Goal: Transaction & Acquisition: Purchase product/service

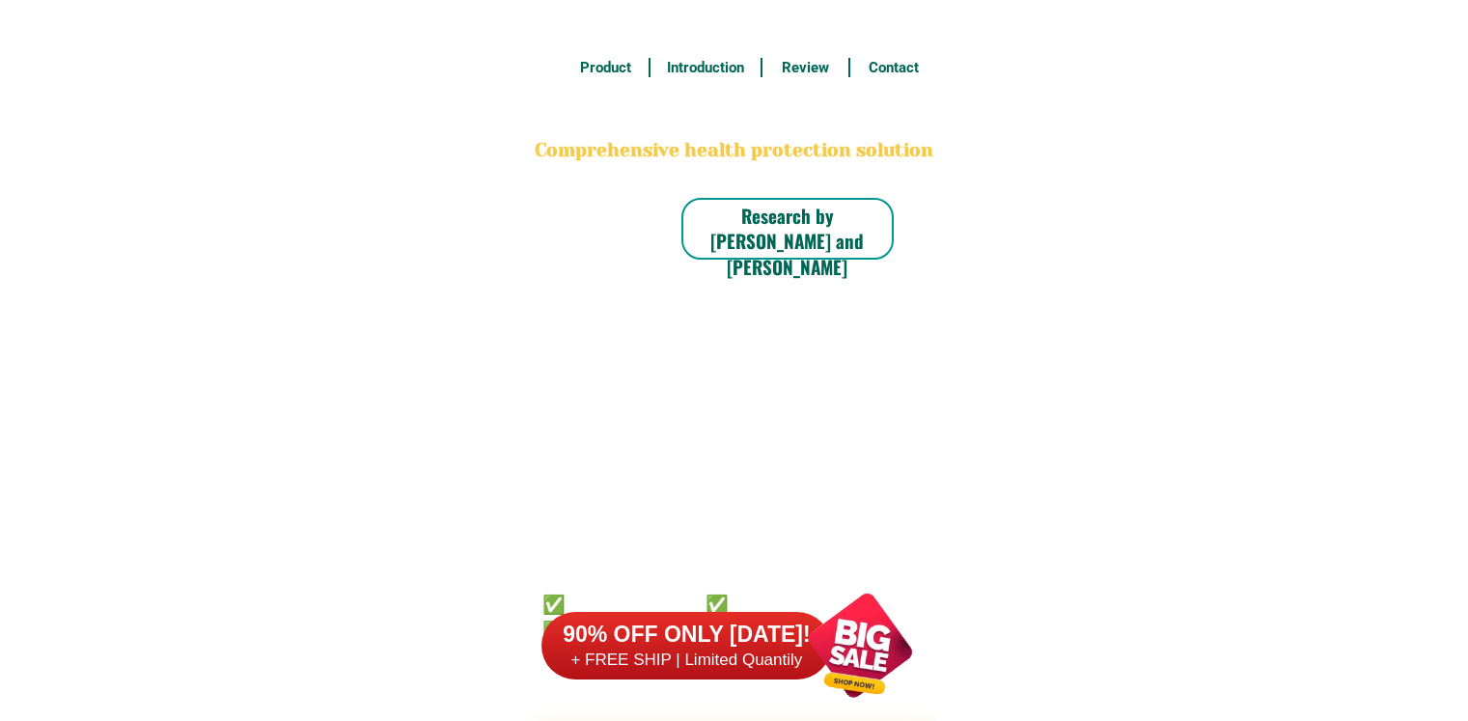
scroll to position [15105, 0]
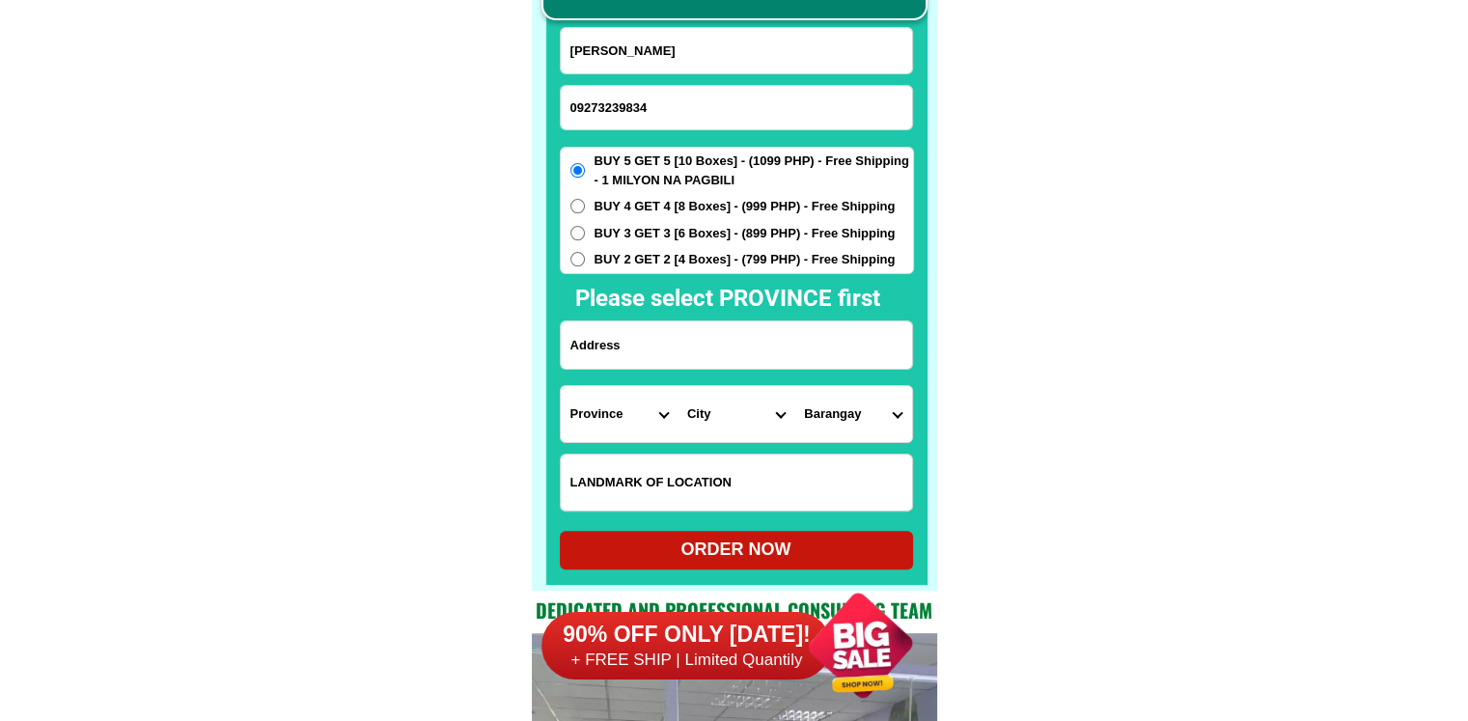
type input "[PERSON_NAME]"
drag, startPoint x: 1413, startPoint y: 172, endPoint x: 1333, endPoint y: 135, distance: 88.1
click at [738, 234] on span "BUY 3 GET 3 [6 Boxes] - (899 PHP) - Free Shipping" at bounding box center [745, 233] width 301 height 19
click at [585, 234] on input "BUY 3 GET 3 [6 Boxes] - (899 PHP) - Free Shipping" at bounding box center [578, 233] width 14 height 14
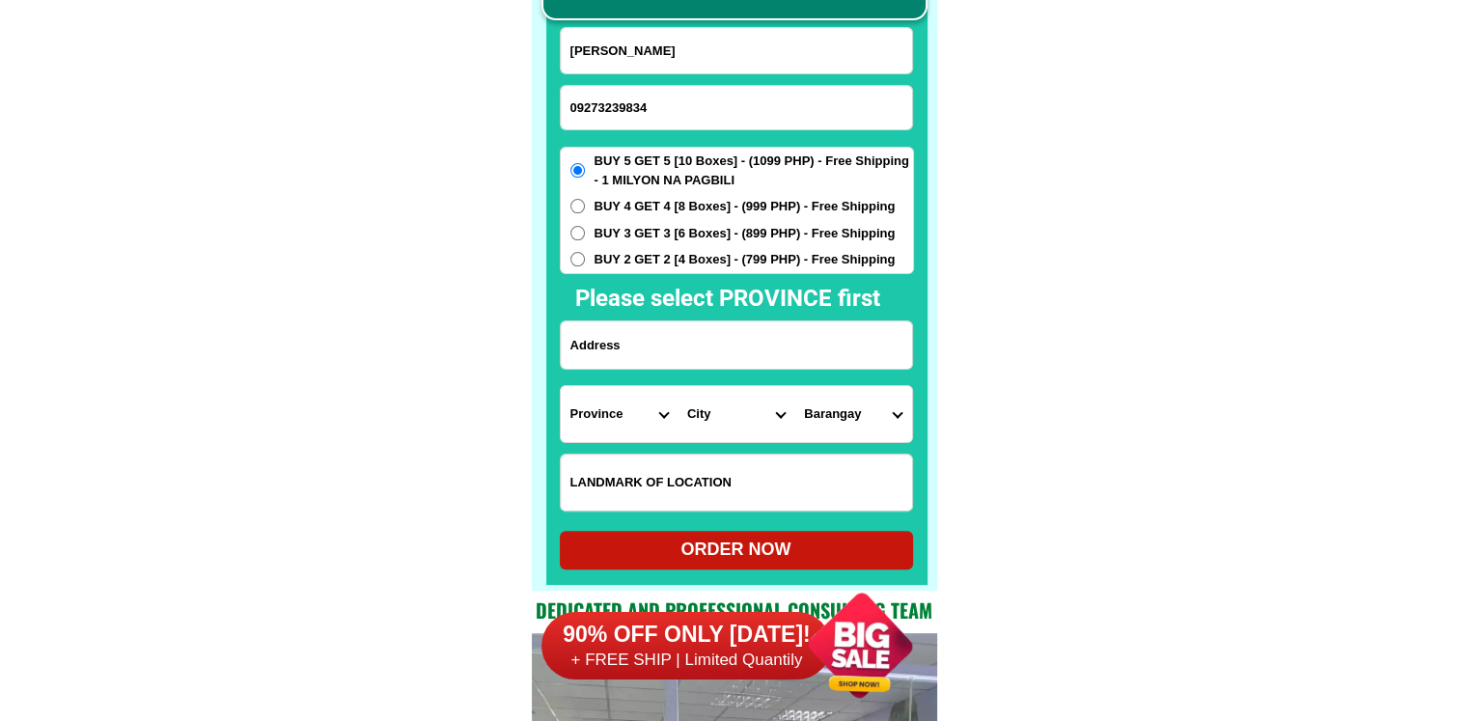
radio input "true"
click at [714, 352] on input "Input address" at bounding box center [736, 345] width 351 height 47
click at [579, 232] on input "BUY 3 GET 3 [6 Boxes] - (899 PHP) - Free Shipping" at bounding box center [578, 233] width 14 height 14
click at [577, 232] on input "BUY 3 GET 3 [6 Boxes] - (899 PHP) - Free Shipping" at bounding box center [578, 233] width 14 height 14
click at [637, 337] on input "Input address" at bounding box center [736, 345] width 351 height 47
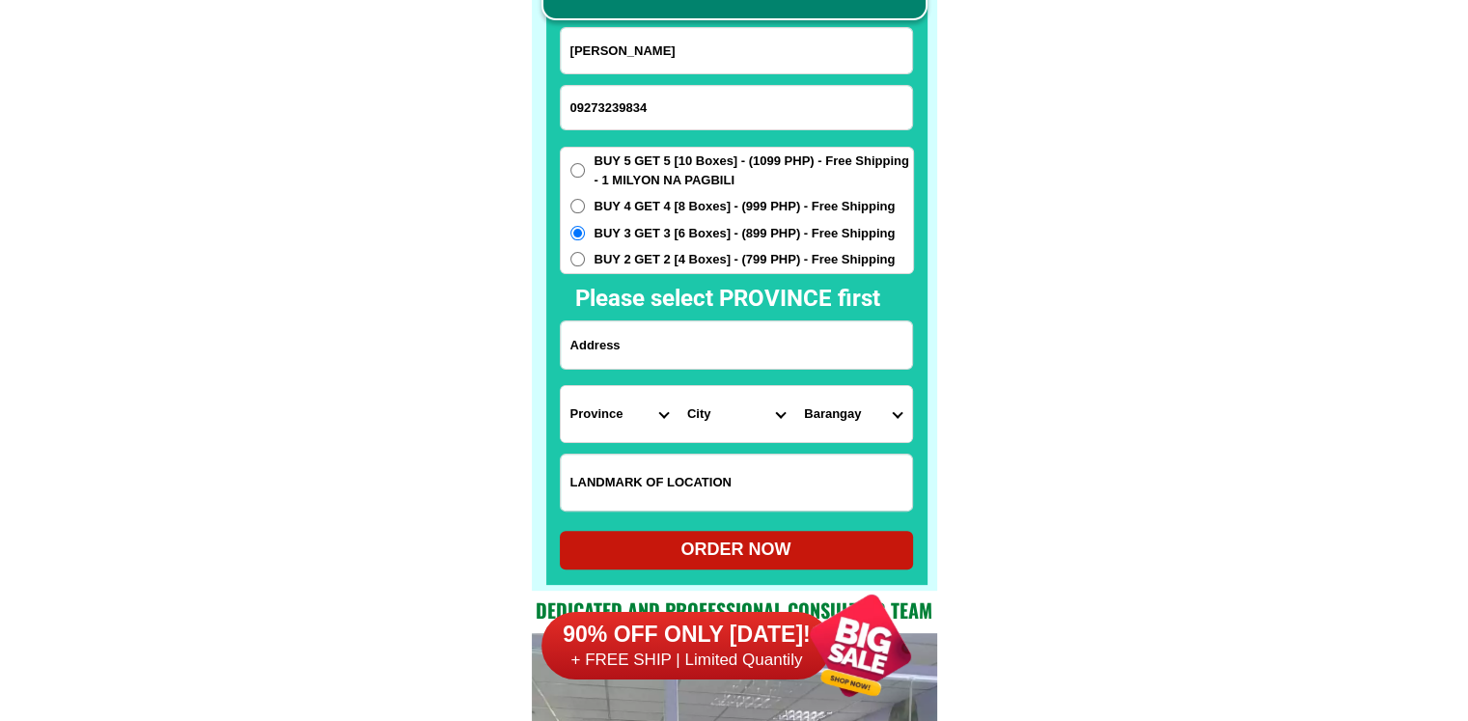
click at [637, 350] on input "Input address" at bounding box center [736, 345] width 351 height 47
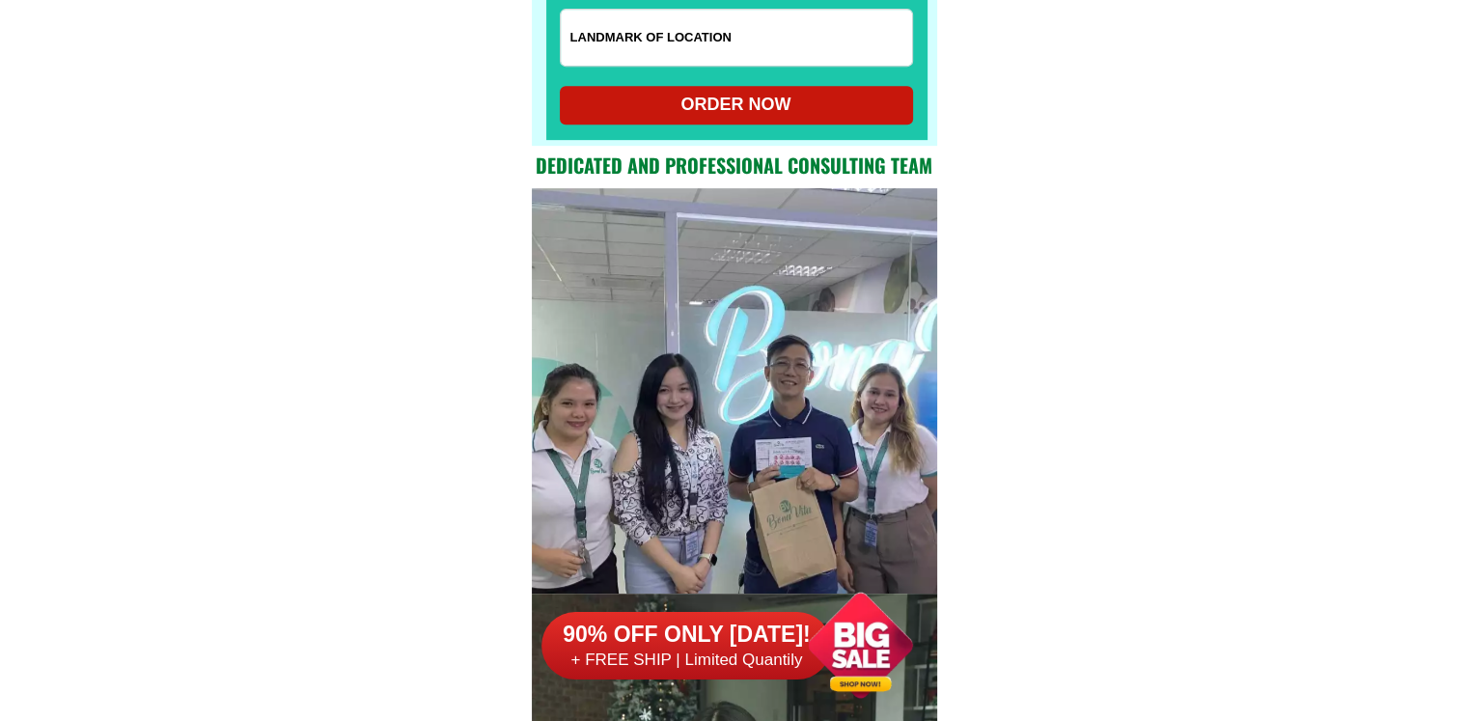
scroll to position [15024, 0]
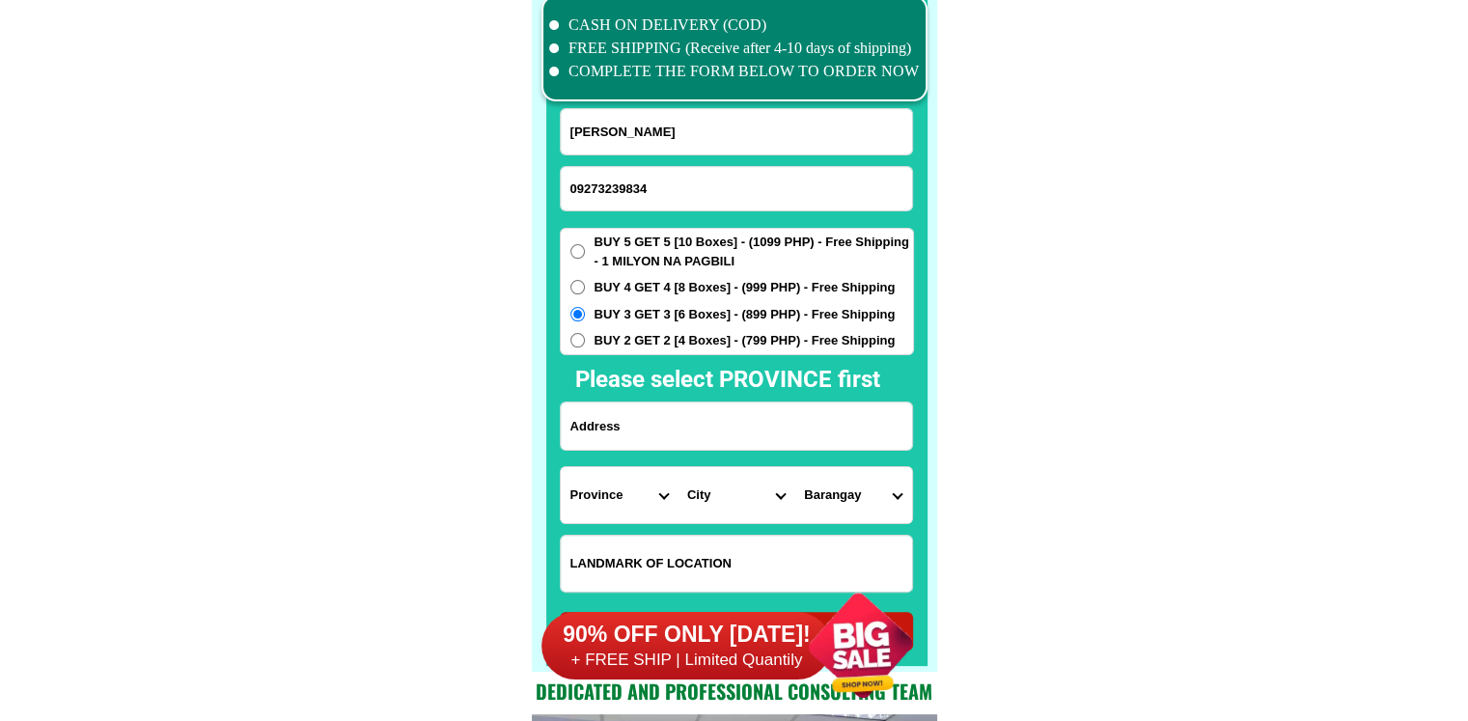
click at [622, 448] on input "Input address" at bounding box center [736, 426] width 351 height 47
paste input "jd238 [GEOGRAPHIC_DATA] along [GEOGRAPHIC_DATA] paint red"
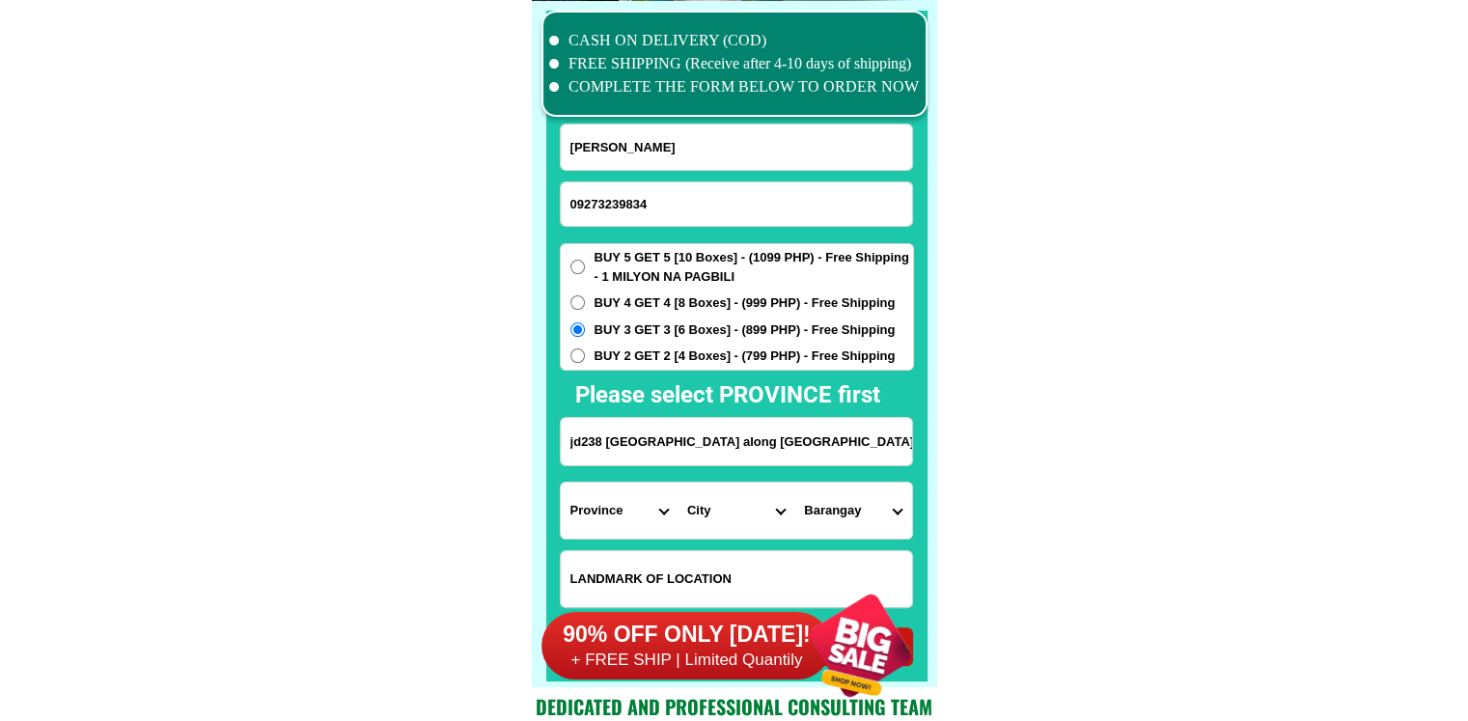
scroll to position [0, 177]
type input "jd238 [GEOGRAPHIC_DATA] along [GEOGRAPHIC_DATA] paint red"
click at [619, 515] on select "Province [GEOGRAPHIC_DATA] [GEOGRAPHIC_DATA] [GEOGRAPHIC_DATA] [GEOGRAPHIC_DATA…" at bounding box center [619, 511] width 117 height 56
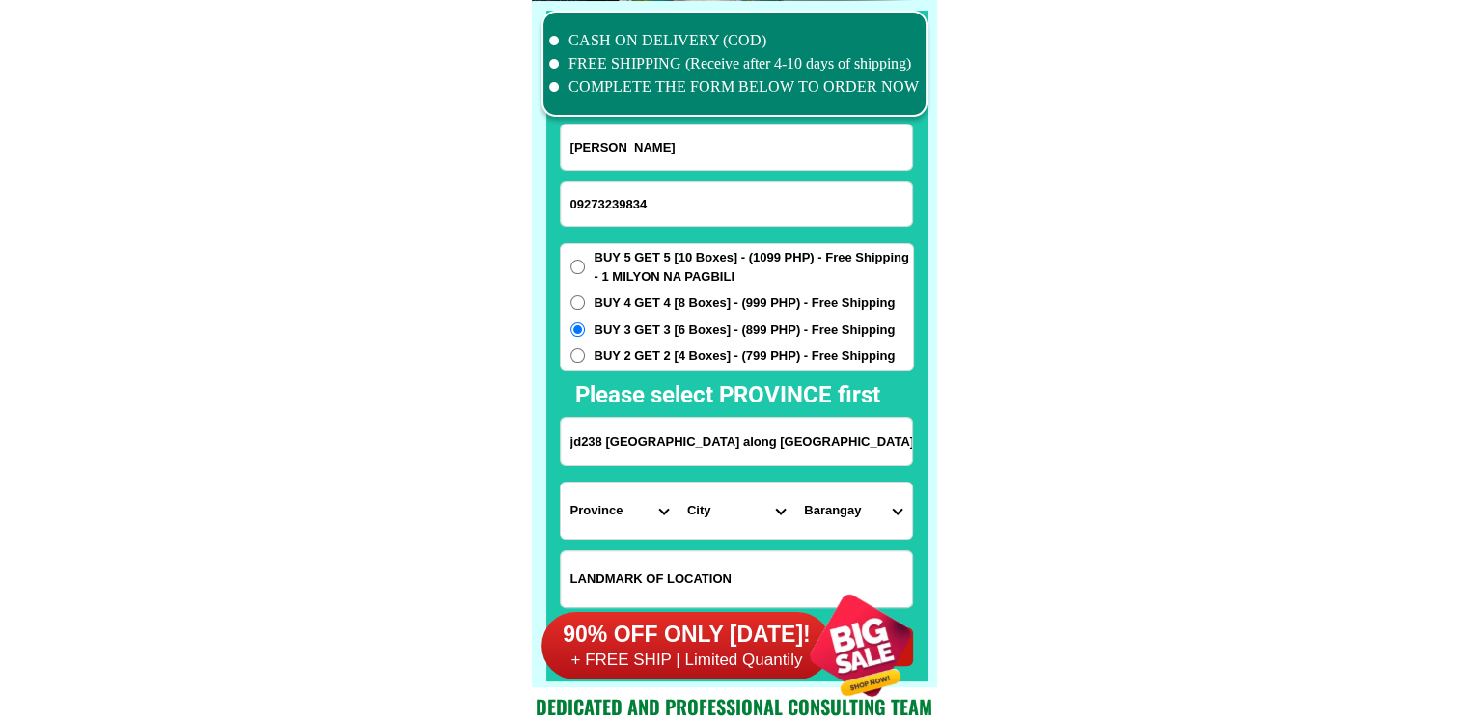
select select "63_695"
drag, startPoint x: 1120, startPoint y: 503, endPoint x: 985, endPoint y: 503, distance: 135.2
click at [745, 503] on select "City Atok [GEOGRAPHIC_DATA]-city [GEOGRAPHIC_DATA] [GEOGRAPHIC_DATA] Buguias It…" at bounding box center [736, 511] width 117 height 56
select select "63_6952993"
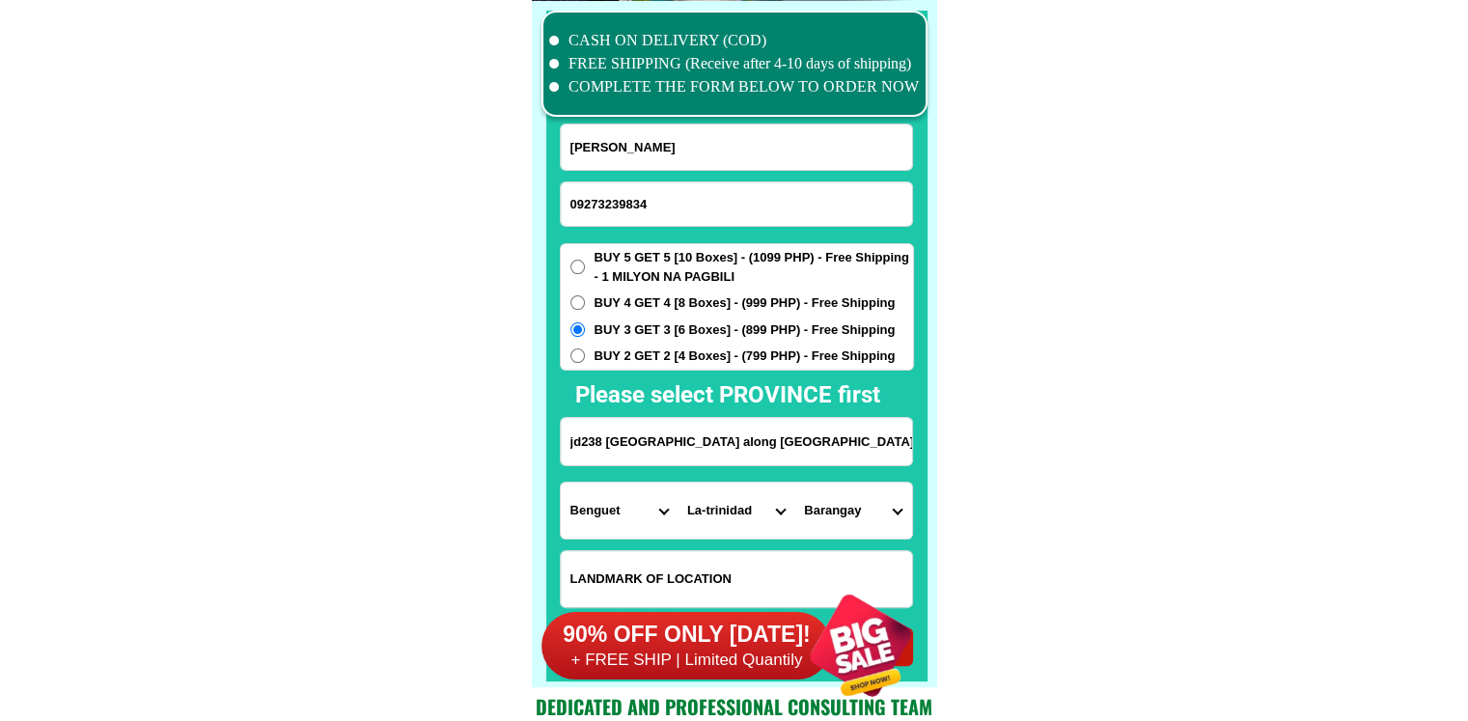
click at [740, 509] on select "City Atok [GEOGRAPHIC_DATA]-city [GEOGRAPHIC_DATA] [GEOGRAPHIC_DATA] Buguias It…" at bounding box center [736, 511] width 117 height 56
drag, startPoint x: 1183, startPoint y: 509, endPoint x: 1077, endPoint y: 512, distance: 105.3
click at [865, 510] on select "[GEOGRAPHIC_DATA] Bahong Balili [PERSON_NAME] Betag Bineng [PERSON_NAME][GEOGRA…" at bounding box center [853, 511] width 117 height 56
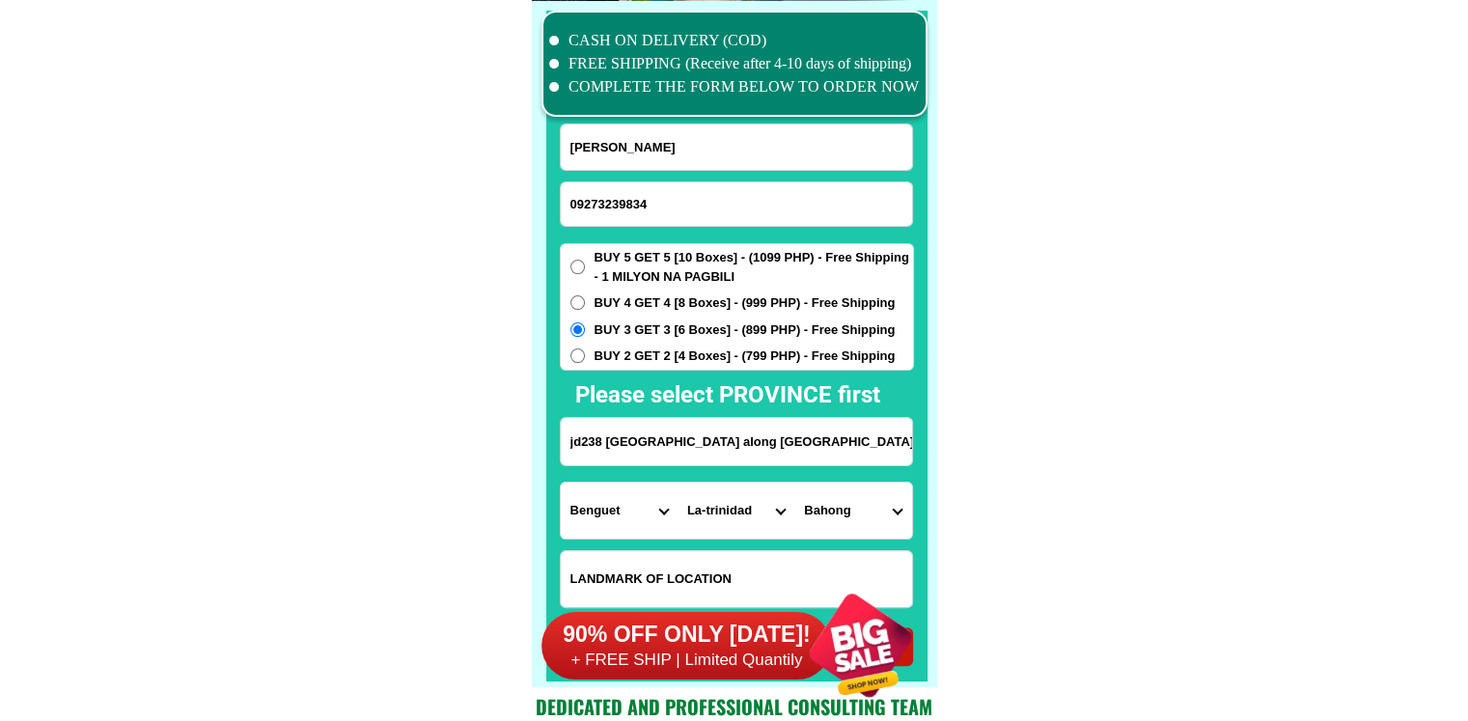
click at [756, 507] on select "City Atok [GEOGRAPHIC_DATA]-city [GEOGRAPHIC_DATA] [GEOGRAPHIC_DATA] Buguias It…" at bounding box center [736, 511] width 117 height 56
click at [678, 483] on select "City Atok [GEOGRAPHIC_DATA]-city [GEOGRAPHIC_DATA] [GEOGRAPHIC_DATA] Buguias It…" at bounding box center [736, 511] width 117 height 56
click at [854, 519] on select "[GEOGRAPHIC_DATA] Bahong Balili [PERSON_NAME] Betag Bineng [PERSON_NAME][GEOGRA…" at bounding box center [853, 511] width 117 height 56
drag, startPoint x: 1081, startPoint y: 507, endPoint x: 840, endPoint y: 505, distance: 241.4
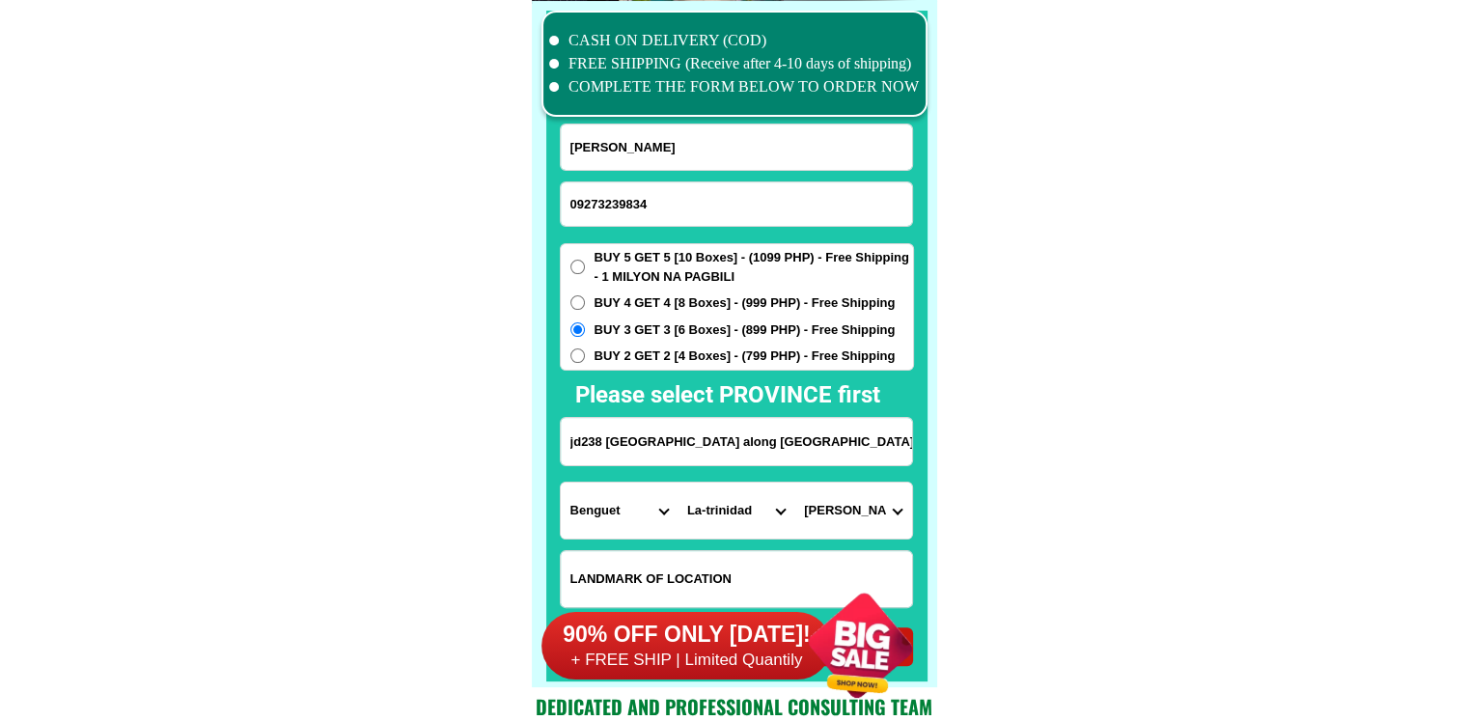
scroll to position [0, 178]
drag, startPoint x: 805, startPoint y: 439, endPoint x: 1039, endPoint y: 439, distance: 233.6
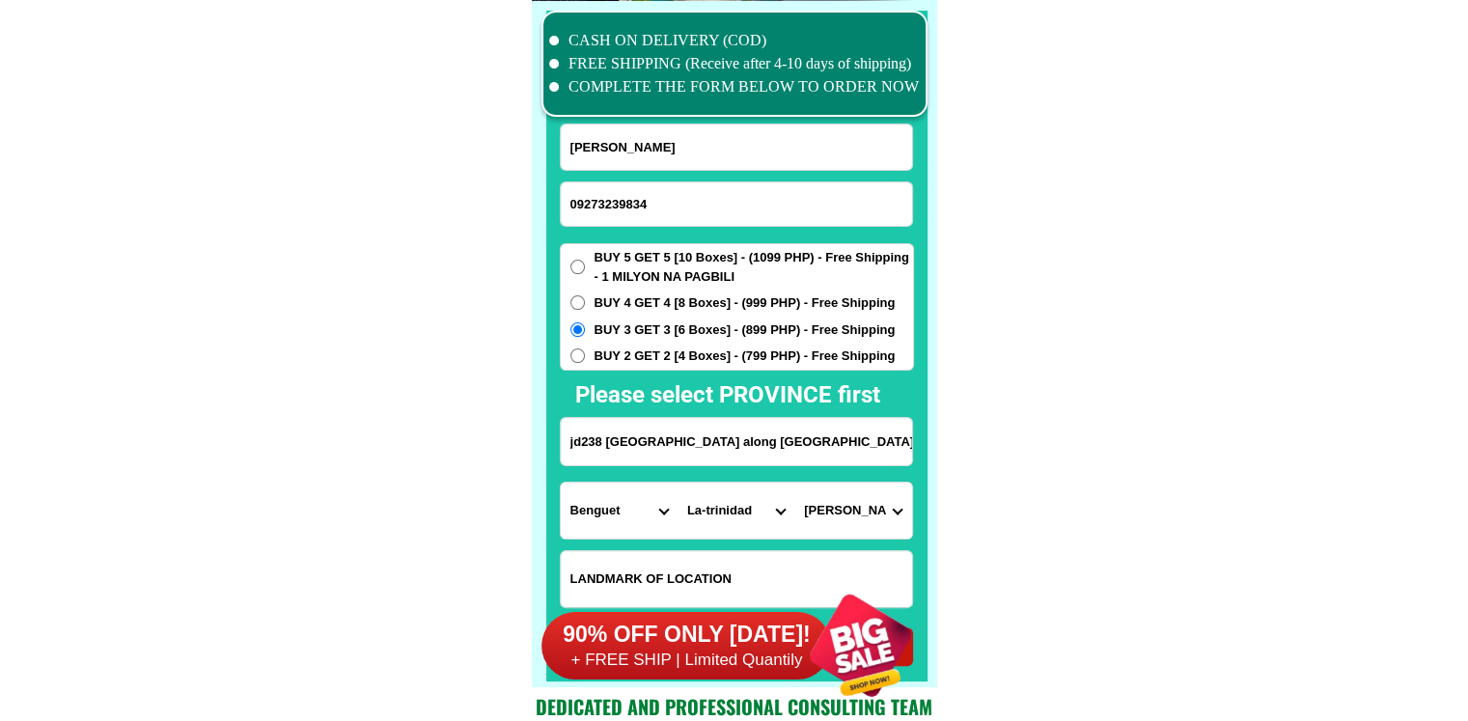
click at [719, 497] on select "City Atok [GEOGRAPHIC_DATA]-city [GEOGRAPHIC_DATA] [GEOGRAPHIC_DATA] Buguias It…" at bounding box center [736, 511] width 117 height 56
click at [678, 483] on select "City Atok [GEOGRAPHIC_DATA]-city [GEOGRAPHIC_DATA] [GEOGRAPHIC_DATA] Buguias It…" at bounding box center [736, 511] width 117 height 56
click at [829, 496] on select "[GEOGRAPHIC_DATA] Bahong Balili [PERSON_NAME] Betag Bineng [PERSON_NAME][GEOGRA…" at bounding box center [853, 511] width 117 height 56
select select "63_69529939014"
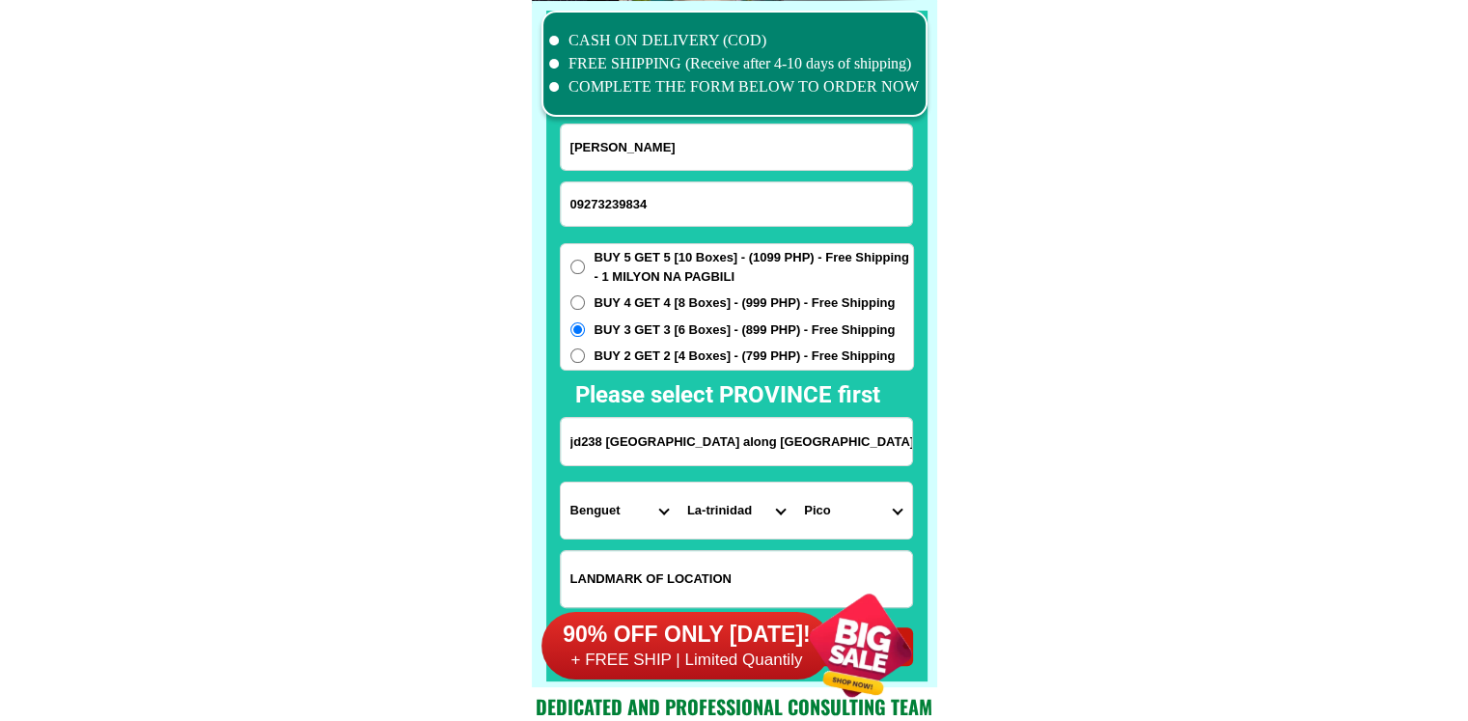
scroll to position [15298, 0]
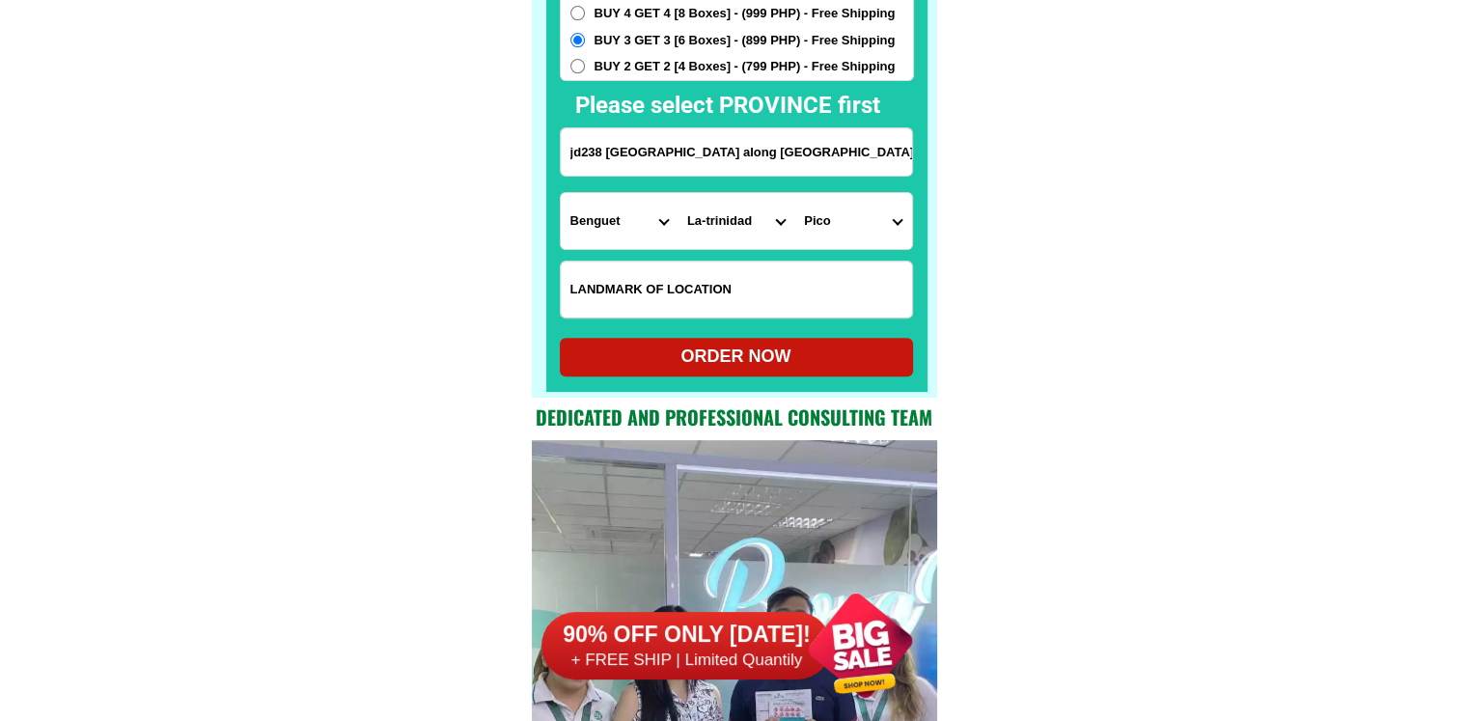
click at [756, 349] on div "ORDER NOW" at bounding box center [736, 357] width 353 height 26
radio input "true"
